Goal: Check status: Check status

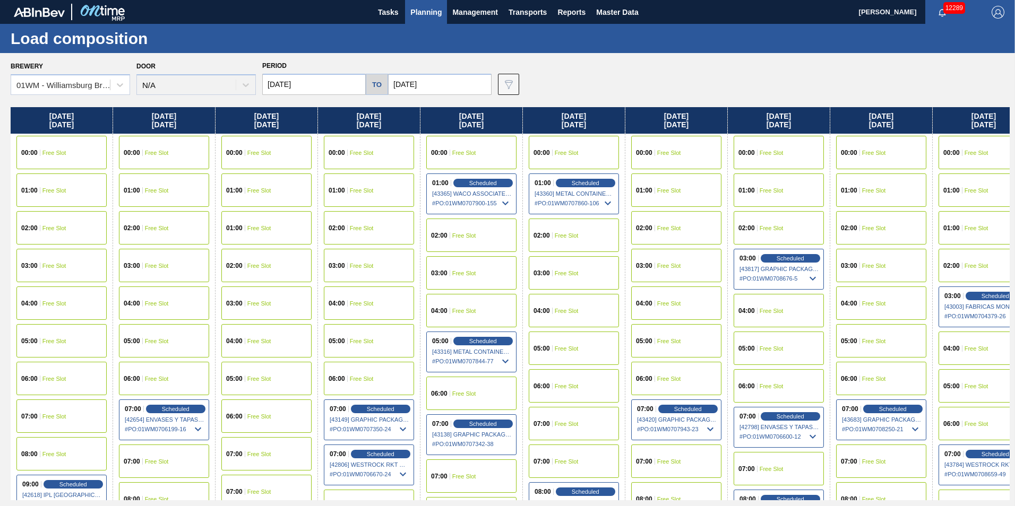
click at [429, 12] on span "Planning" at bounding box center [425, 12] width 31 height 13
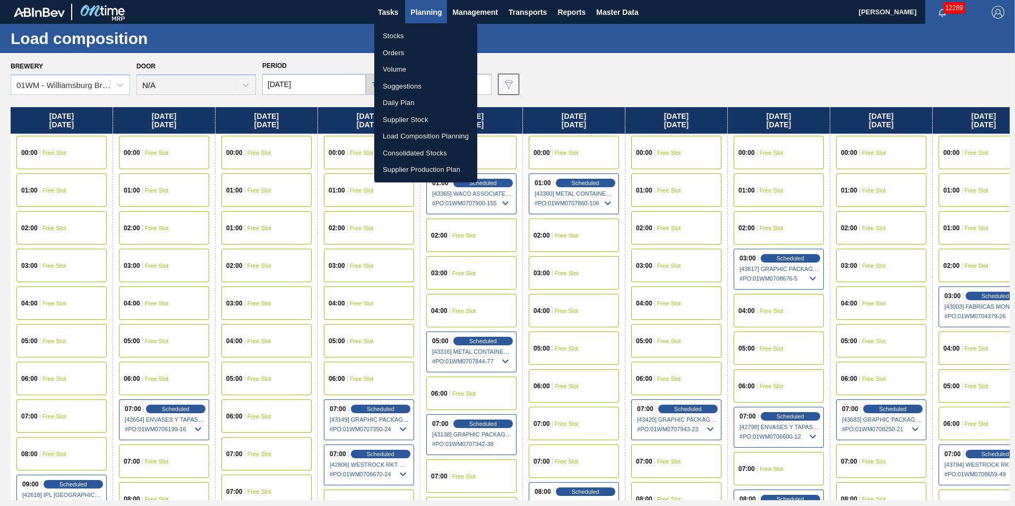
click at [424, 81] on li "Suggestions" at bounding box center [425, 86] width 103 height 17
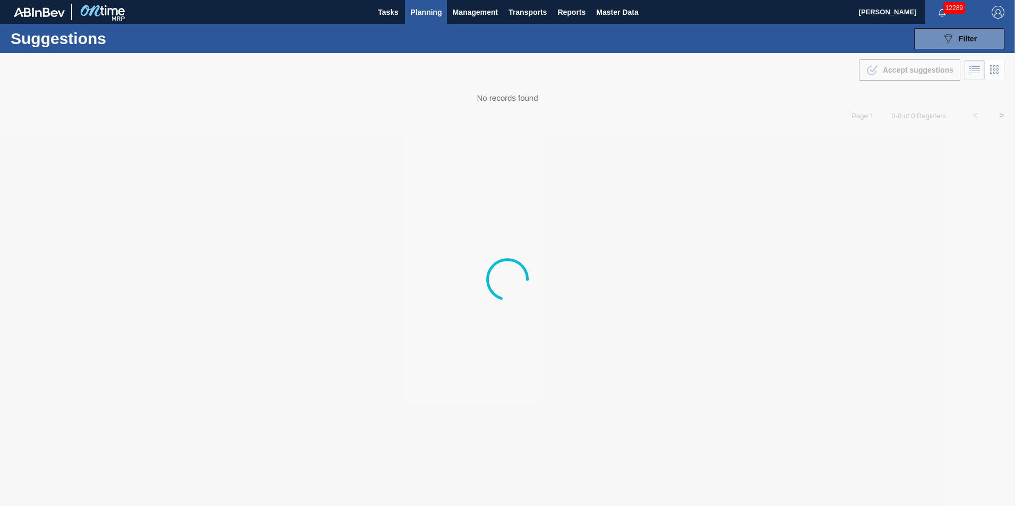
click at [416, 13] on span "Planning" at bounding box center [425, 12] width 31 height 13
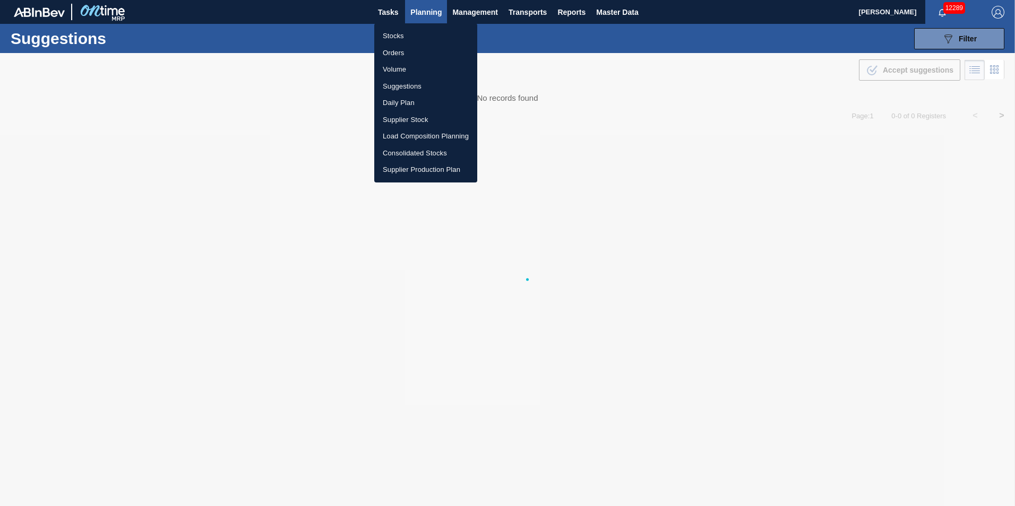
click at [402, 35] on li "Stocks" at bounding box center [425, 36] width 103 height 17
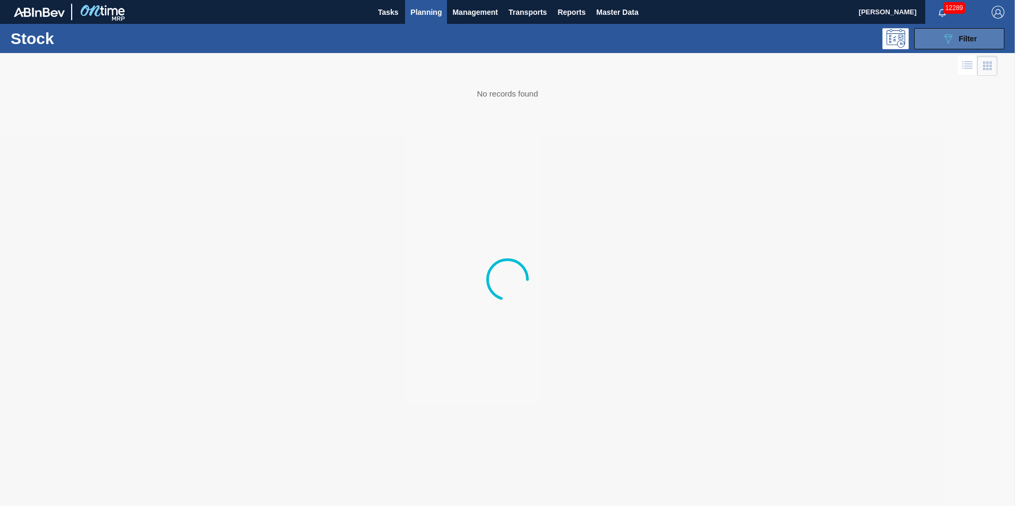
drag, startPoint x: 979, startPoint y: 38, endPoint x: 976, endPoint y: 42, distance: 6.1
click at [978, 38] on button "089F7B8B-B2A5-4AFE-B5C0-19BA573D28AC Filter" at bounding box center [959, 38] width 90 height 21
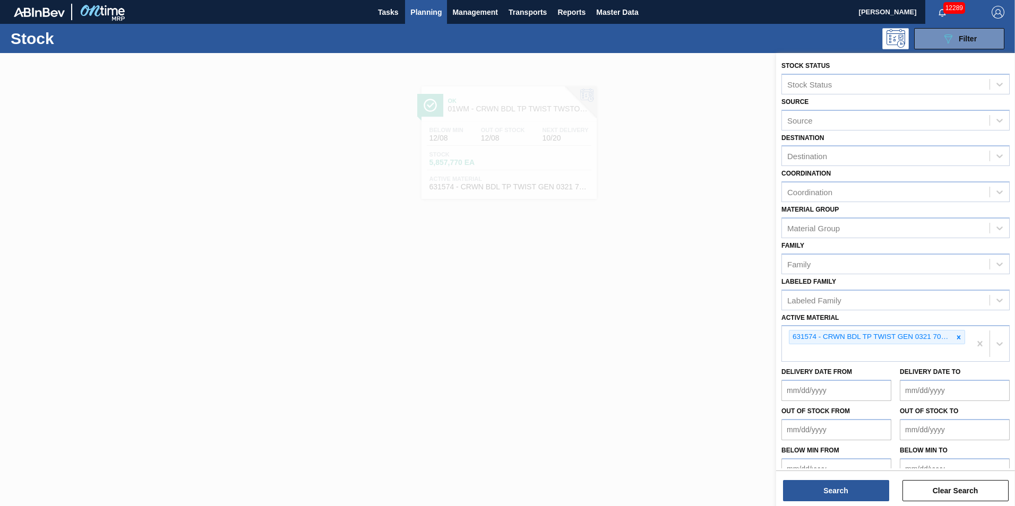
click at [958, 334] on icon at bounding box center [958, 337] width 7 height 7
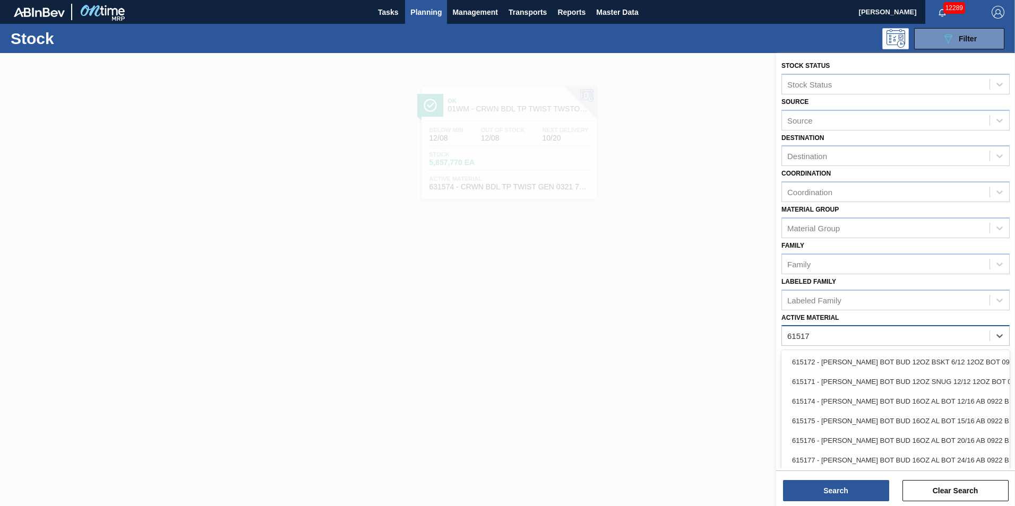
type Material "615171"
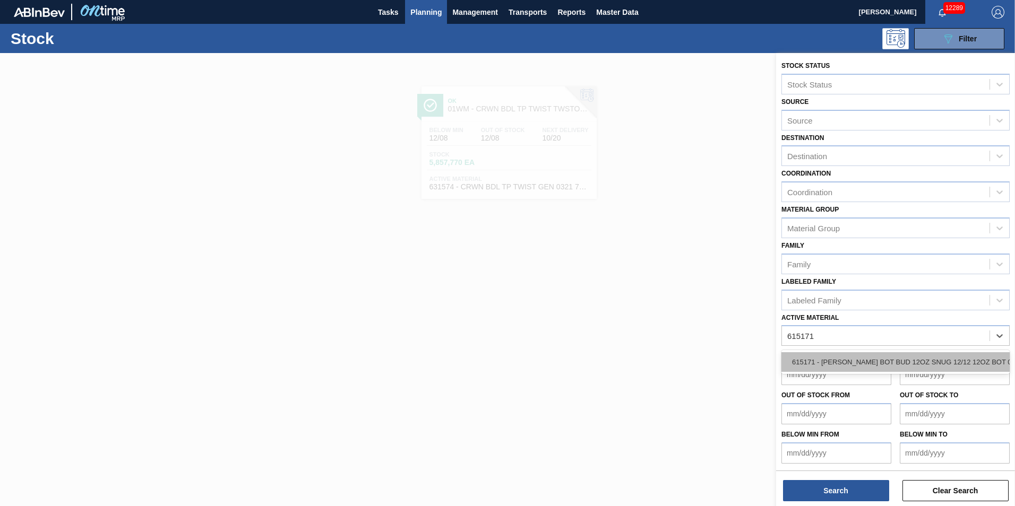
click at [908, 366] on div "615171 - [PERSON_NAME] BOT BUD 12OZ SNUG 12/12 12OZ BOT 09" at bounding box center [895, 362] width 228 height 20
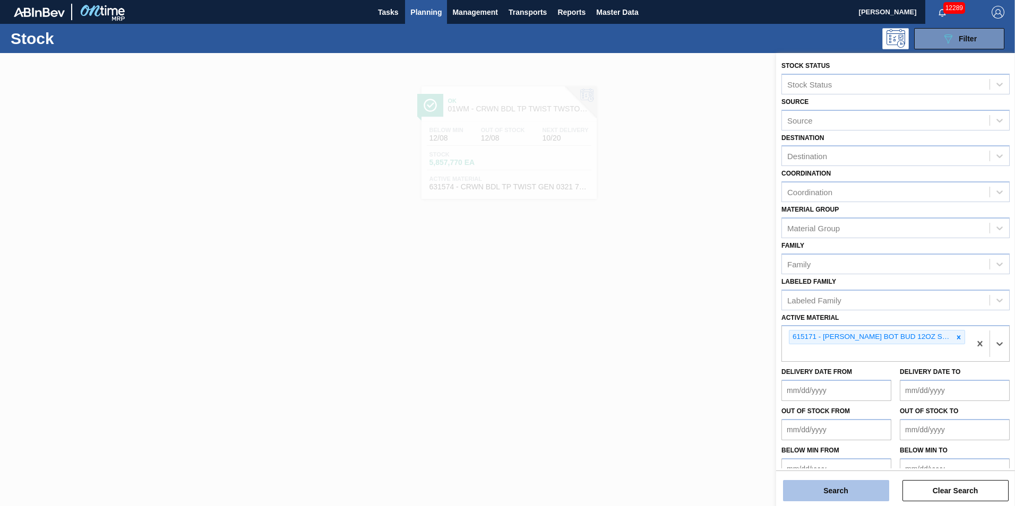
click at [829, 495] on button "Search" at bounding box center [836, 490] width 106 height 21
